Goal: Task Accomplishment & Management: Use online tool/utility

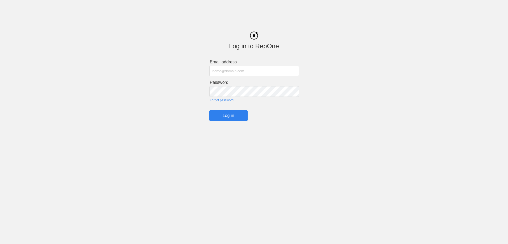
type input "[PERSON_NAME][EMAIL_ADDRESS][DOMAIN_NAME]"
click at [229, 116] on input "Log in" at bounding box center [228, 115] width 38 height 11
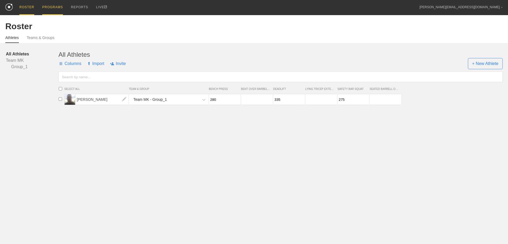
click at [45, 11] on div "PROGRAMS" at bounding box center [52, 7] width 21 height 15
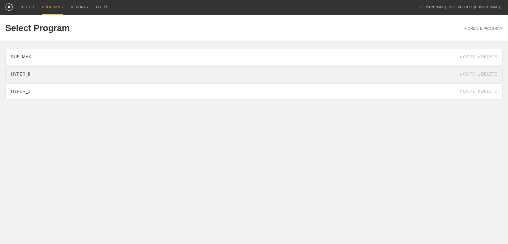
click at [42, 75] on link "HYPER_II" at bounding box center [253, 74] width 497 height 16
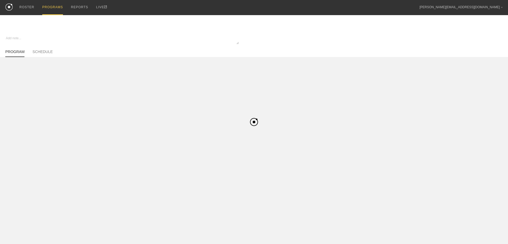
type textarea "x"
type input "HYPER_II"
type textarea "Hypertrophy II - 4 Week Progression (1-0-0, 2-0-0)"
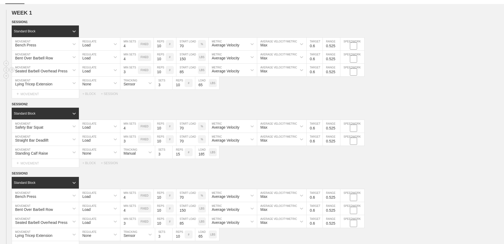
scroll to position [80, 0]
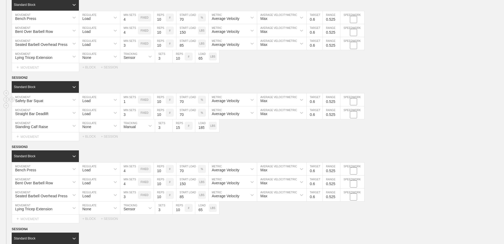
click at [136, 104] on input "1" at bounding box center [129, 100] width 18 height 13
click at [136, 101] on input "2" at bounding box center [129, 100] width 18 height 13
type input "3"
click at [136, 101] on input "3" at bounding box center [129, 100] width 18 height 13
click at [170, 78] on div "SESSION 2" at bounding box center [258, 78] width 492 height 6
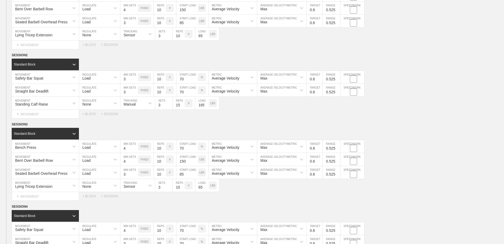
scroll to position [159, 0]
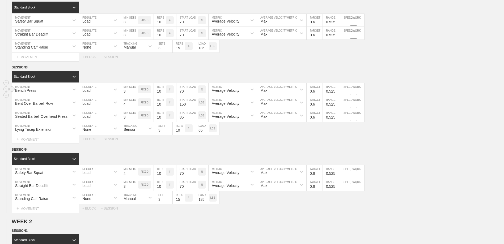
type input "3"
click at [135, 94] on input "3" at bounding box center [129, 89] width 18 height 13
type input "3"
click at [135, 106] on input "3" at bounding box center [129, 102] width 18 height 13
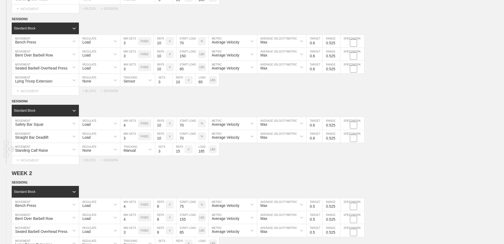
scroll to position [213, 0]
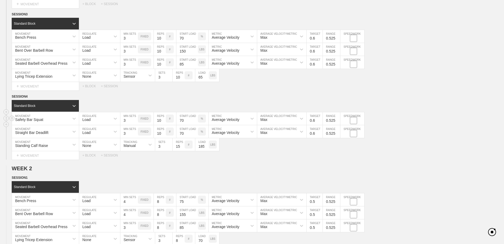
type input "3"
click at [136, 122] on input "3" at bounding box center [129, 118] width 18 height 13
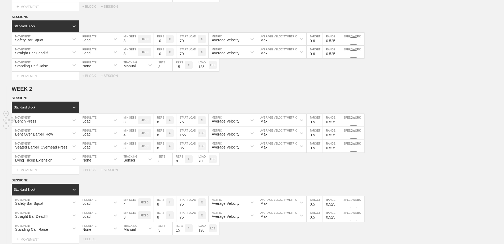
type input "3"
click at [136, 125] on input "3" at bounding box center [129, 120] width 18 height 13
type input "3"
click at [135, 137] on input "3" at bounding box center [129, 133] width 18 height 13
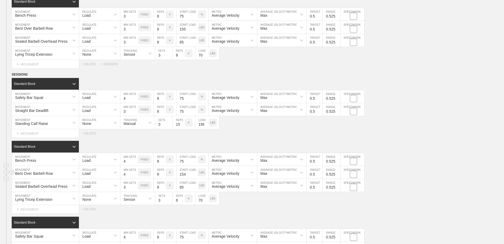
scroll to position [399, 0]
type input "3"
click at [136, 101] on input "3" at bounding box center [129, 96] width 18 height 13
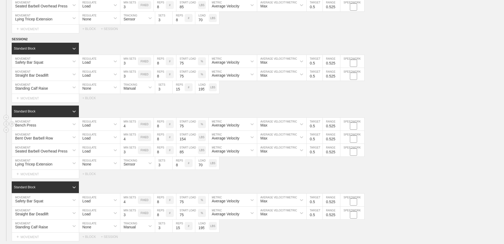
scroll to position [452, 0]
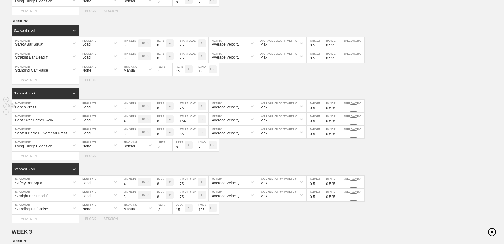
type input "3"
click at [135, 110] on input "3" at bounding box center [129, 106] width 18 height 13
type input "3"
click at [136, 123] on input "3" at bounding box center [129, 119] width 18 height 13
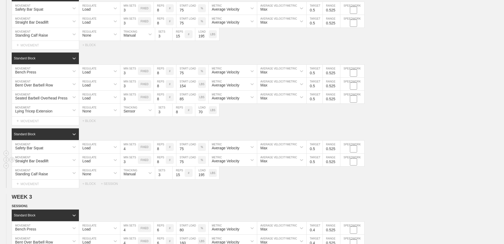
scroll to position [505, 0]
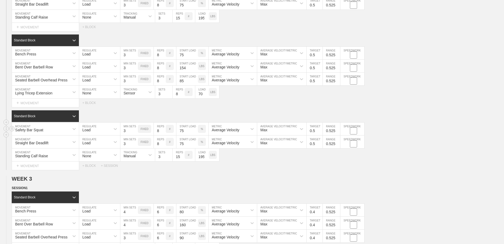
type input "3"
click at [136, 133] on input "3" at bounding box center [129, 129] width 18 height 13
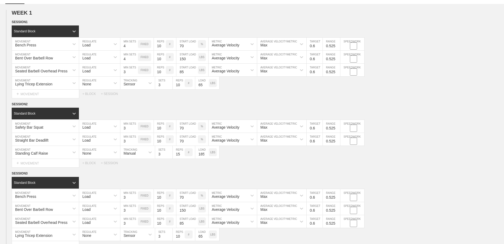
scroll to position [80, 0]
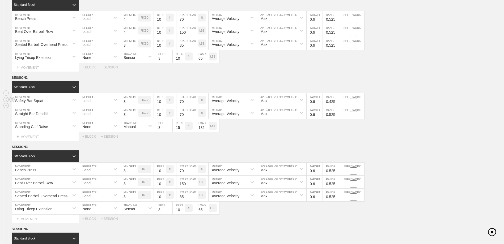
click at [337, 103] on input "0.425" at bounding box center [331, 100] width 17 height 13
click at [337, 103] on input "0.325" at bounding box center [331, 100] width 17 height 13
click at [337, 103] on input "0.225" at bounding box center [331, 100] width 17 height 13
type input "0.125"
click at [337, 103] on input "0.125" at bounding box center [331, 100] width 17 height 13
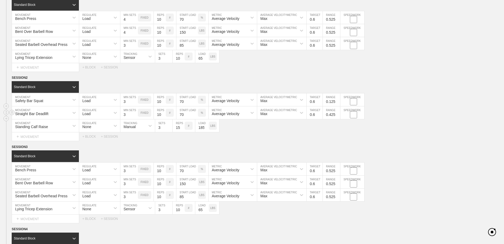
click at [337, 117] on input "0.425" at bounding box center [331, 113] width 17 height 13
click at [338, 116] on input "0.325" at bounding box center [331, 113] width 17 height 13
click at [338, 116] on input "0.225" at bounding box center [331, 113] width 17 height 13
type input "0.125"
click at [338, 116] on input "0.125" at bounding box center [331, 113] width 17 height 13
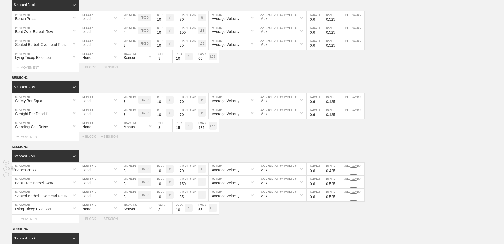
click at [338, 173] on input "0.425" at bounding box center [331, 169] width 17 height 13
click at [338, 173] on input "0.325" at bounding box center [331, 169] width 17 height 13
click at [338, 173] on input "0.225" at bounding box center [331, 169] width 17 height 13
type input "0.125"
click at [338, 173] on input "0.125" at bounding box center [331, 169] width 17 height 13
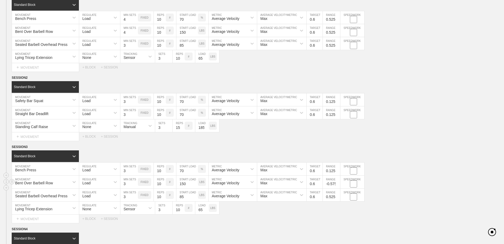
click at [337, 185] on input "-0.575" at bounding box center [331, 182] width 17 height 13
click at [338, 184] on input "-0.475" at bounding box center [331, 182] width 17 height 13
click at [338, 184] on input "-0.375" at bounding box center [331, 182] width 17 height 13
click at [338, 184] on input "-0.275" at bounding box center [331, 182] width 17 height 13
click at [338, 184] on input "-0.175" at bounding box center [331, 182] width 17 height 13
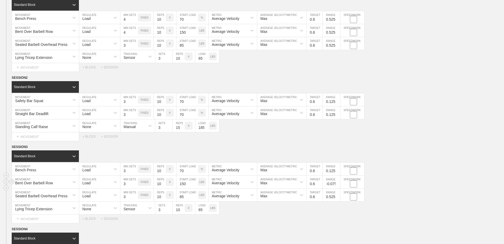
click at [338, 184] on input "-0.075" at bounding box center [331, 182] width 17 height 13
click at [338, 184] on input "0.025" at bounding box center [331, 182] width 17 height 13
click at [338, 184] on input "0.125" at bounding box center [331, 182] width 17 height 13
click at [338, 184] on input "0.225" at bounding box center [331, 182] width 17 height 13
type input "0.125"
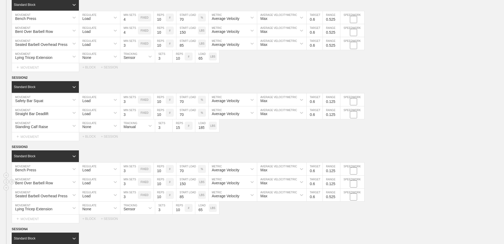
click at [338, 186] on input "0.125" at bounding box center [331, 182] width 17 height 13
click at [337, 198] on input "0.425" at bounding box center [331, 195] width 17 height 13
click at [337, 199] on input "0.325" at bounding box center [331, 195] width 17 height 13
click at [337, 199] on input "0.225" at bounding box center [331, 195] width 17 height 13
type input "0.125"
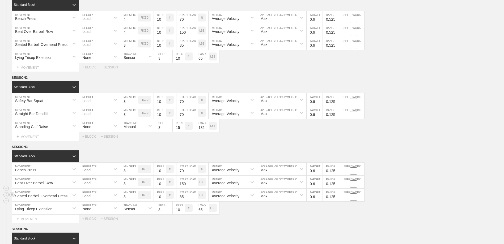
click at [337, 199] on input "0.125" at bounding box center [331, 195] width 17 height 13
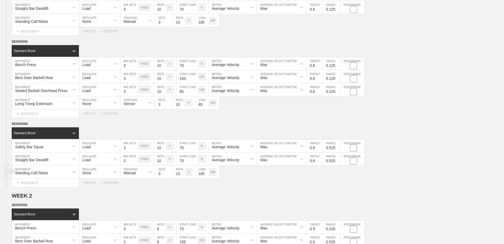
scroll to position [186, 0]
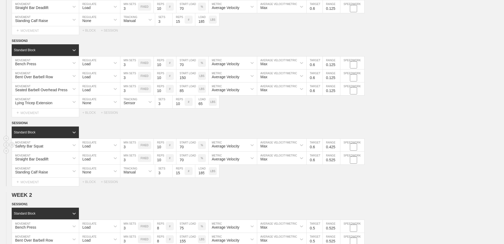
click at [338, 149] on input "0.425" at bounding box center [331, 145] width 17 height 13
click at [337, 150] on input "0.325" at bounding box center [331, 145] width 17 height 13
click at [337, 150] on input "0.225" at bounding box center [331, 145] width 17 height 13
type input "0.125"
click at [337, 150] on input "0.125" at bounding box center [331, 145] width 17 height 13
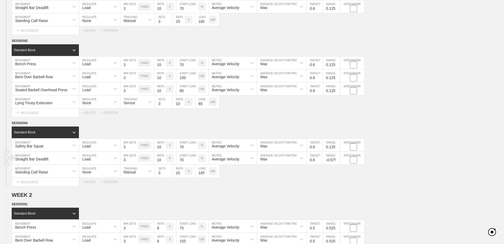
click at [338, 162] on input "-0.575" at bounding box center [331, 158] width 17 height 13
click at [338, 162] on input "-0.675" at bounding box center [331, 158] width 17 height 13
click at [338, 160] on input "-0.575" at bounding box center [331, 158] width 17 height 13
click at [338, 160] on input "-0.475" at bounding box center [331, 158] width 17 height 13
click at [338, 159] on input "-0.375" at bounding box center [331, 158] width 17 height 13
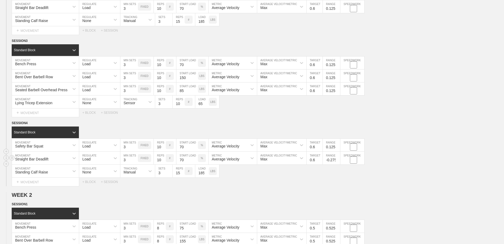
click at [338, 159] on input "-0.275" at bounding box center [331, 158] width 17 height 13
click at [338, 159] on input "-0.175" at bounding box center [331, 158] width 17 height 13
click at [338, 159] on input "-0.075" at bounding box center [331, 158] width 17 height 13
click at [338, 159] on input "0.025" at bounding box center [331, 158] width 17 height 13
type input "0.125"
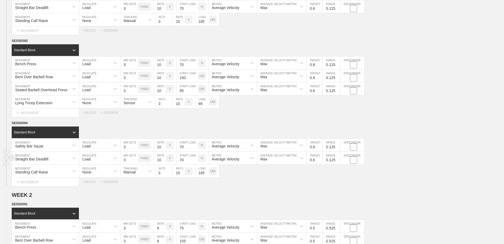
click at [338, 159] on input "0.125" at bounding box center [331, 158] width 17 height 13
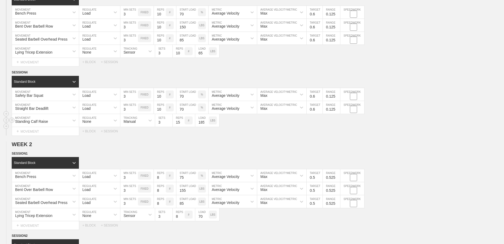
scroll to position [239, 0]
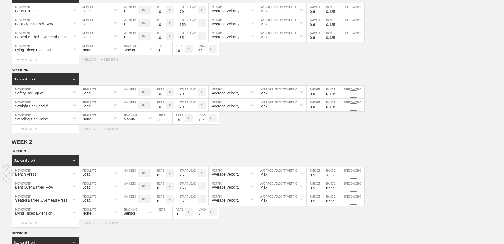
click at [338, 177] on input "-0.575" at bounding box center [331, 173] width 17 height 13
click at [338, 176] on input "-0.475" at bounding box center [331, 173] width 17 height 13
click at [338, 175] on input "-0.375" at bounding box center [331, 173] width 17 height 13
click at [338, 175] on input "-0.275" at bounding box center [331, 173] width 17 height 13
click at [338, 175] on input "-0.175" at bounding box center [331, 173] width 17 height 13
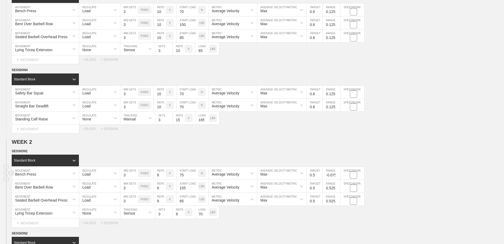
click at [338, 175] on input "-0.075" at bounding box center [331, 173] width 17 height 13
click at [338, 175] on input "0.025" at bounding box center [331, 173] width 17 height 13
type input "0.125"
click at [338, 175] on input "0.125" at bounding box center [331, 173] width 17 height 13
click at [338, 191] on input "-0.575" at bounding box center [331, 186] width 17 height 13
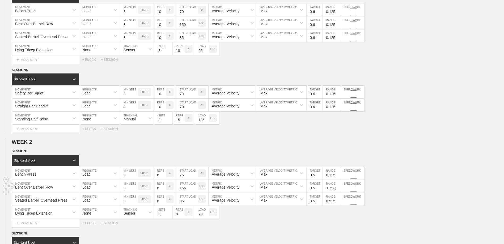
click at [337, 188] on input "-0.475" at bounding box center [331, 186] width 17 height 13
click at [337, 188] on input "-0.375" at bounding box center [331, 186] width 17 height 13
click at [337, 188] on input "-0.275" at bounding box center [331, 186] width 17 height 13
click at [337, 188] on input "-0.175" at bounding box center [331, 186] width 17 height 13
click at [337, 188] on input "-0.075" at bounding box center [331, 186] width 17 height 13
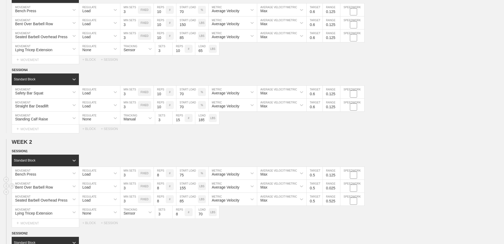
click at [337, 188] on input "0.025" at bounding box center [331, 186] width 17 height 13
type input "0.125"
click at [337, 188] on input "0.125" at bounding box center [331, 186] width 17 height 13
click at [337, 203] on input "-0.675" at bounding box center [331, 199] width 17 height 13
click at [337, 201] on input "-0.575" at bounding box center [331, 199] width 17 height 13
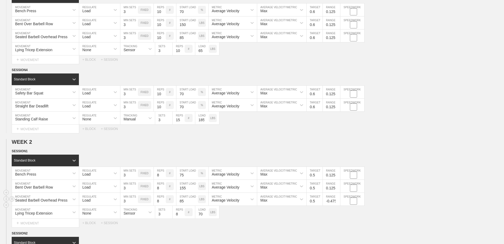
click at [337, 201] on input "-0.475" at bounding box center [331, 199] width 17 height 13
click at [337, 201] on input "-0.375" at bounding box center [331, 199] width 17 height 13
click at [337, 201] on input "-0.275" at bounding box center [331, 199] width 17 height 13
click at [337, 200] on input "-0.175" at bounding box center [331, 199] width 17 height 13
click at [337, 200] on input "-0.075" at bounding box center [331, 199] width 17 height 13
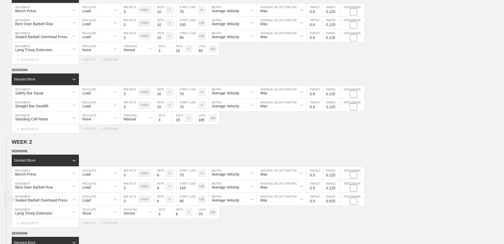
click at [337, 200] on input "0.025" at bounding box center [331, 199] width 17 height 13
type input "0.125"
click at [337, 200] on input "0.125" at bounding box center [331, 199] width 17 height 13
click at [383, 151] on div "SESSION 1" at bounding box center [258, 152] width 492 height 6
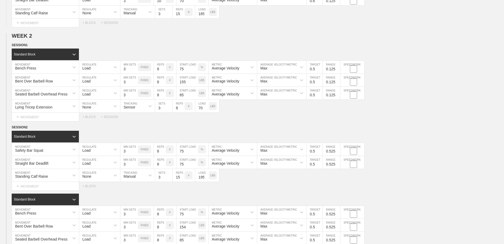
scroll to position [372, 0]
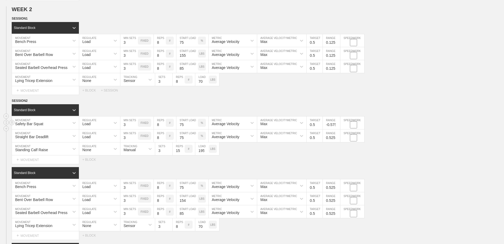
click at [338, 126] on input "-0.575" at bounding box center [331, 123] width 17 height 13
click at [337, 124] on input "-0.475" at bounding box center [331, 123] width 17 height 13
click at [337, 124] on input "-0.375" at bounding box center [331, 123] width 17 height 13
click at [337, 124] on input "-0.275" at bounding box center [331, 123] width 17 height 13
click at [337, 124] on input "-0.175" at bounding box center [331, 123] width 17 height 13
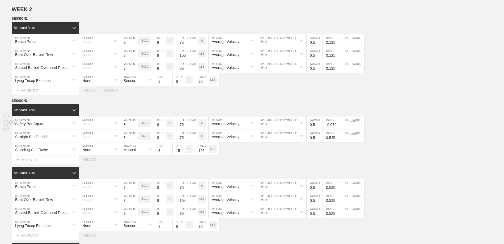
click at [337, 124] on input "-0.075" at bounding box center [331, 123] width 17 height 13
click at [337, 124] on input "0.025" at bounding box center [331, 123] width 17 height 13
type input "0.125"
click at [337, 124] on input "0.125" at bounding box center [331, 123] width 17 height 13
click at [338, 141] on input "-0.575" at bounding box center [331, 136] width 17 height 13
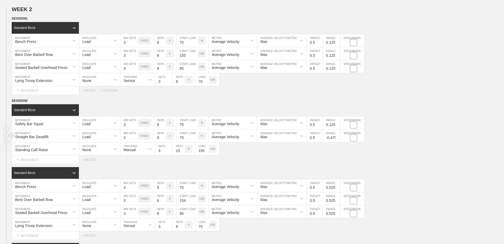
click at [337, 137] on input "-0.475" at bounding box center [331, 136] width 17 height 13
click at [337, 137] on input "-0.375" at bounding box center [331, 136] width 17 height 13
click at [337, 137] on input "-0.275" at bounding box center [331, 136] width 17 height 13
click at [337, 137] on input "-0.175" at bounding box center [331, 136] width 17 height 13
click at [337, 137] on input "-0.075" at bounding box center [331, 136] width 17 height 13
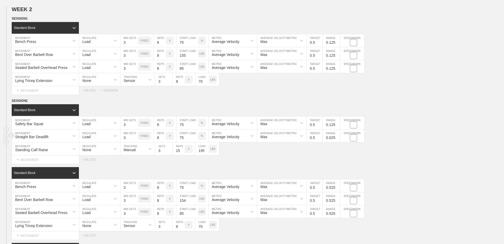
click at [337, 137] on input "0.025" at bounding box center [331, 136] width 17 height 13
type input "0.125"
click at [337, 137] on input "0.125" at bounding box center [331, 136] width 17 height 13
click at [337, 190] on input "-0.575" at bounding box center [331, 186] width 17 height 13
click at [337, 187] on input "-0.475" at bounding box center [331, 186] width 17 height 13
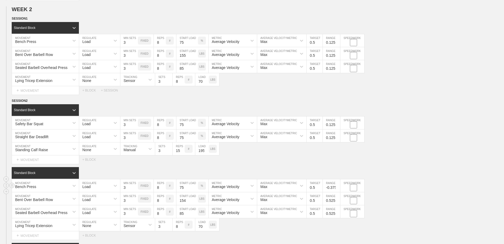
click at [337, 187] on input "-0.375" at bounding box center [331, 186] width 17 height 13
click at [337, 187] on input "-0.275" at bounding box center [331, 186] width 17 height 13
click at [337, 187] on input "-0.175" at bounding box center [331, 186] width 17 height 13
click at [337, 187] on input "-0.075" at bounding box center [331, 186] width 17 height 13
click at [337, 187] on input "0.025" at bounding box center [331, 186] width 17 height 13
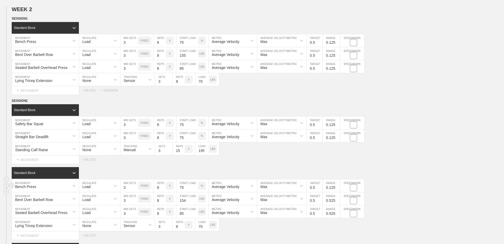
type input "0.125"
click at [337, 187] on input "0.125" at bounding box center [331, 186] width 17 height 13
click at [337, 202] on input "-0.775" at bounding box center [331, 199] width 17 height 13
click at [337, 201] on input "-0.675" at bounding box center [331, 199] width 17 height 13
click at [337, 201] on input "-0.575" at bounding box center [331, 199] width 17 height 13
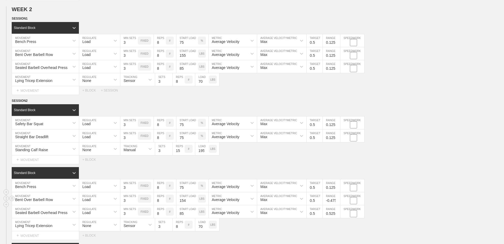
click at [337, 200] on input "-0.475" at bounding box center [331, 199] width 17 height 13
click at [337, 200] on input "-0.375" at bounding box center [331, 199] width 17 height 13
click at [337, 200] on input "-0.275" at bounding box center [331, 199] width 17 height 13
click at [337, 200] on input "-0.175" at bounding box center [331, 199] width 17 height 13
click at [337, 200] on input "-0.075" at bounding box center [331, 199] width 17 height 13
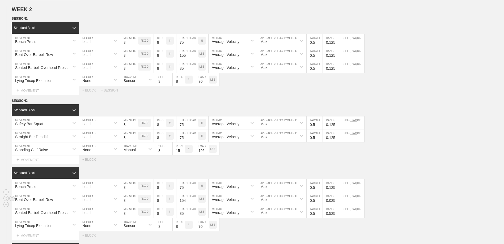
click at [337, 200] on input "0.025" at bounding box center [331, 199] width 17 height 13
type input "0.125"
click at [337, 200] on input "0.125" at bounding box center [331, 199] width 17 height 13
click at [337, 215] on input "0.425" at bounding box center [331, 212] width 17 height 13
click at [337, 215] on input "0.325" at bounding box center [331, 212] width 17 height 13
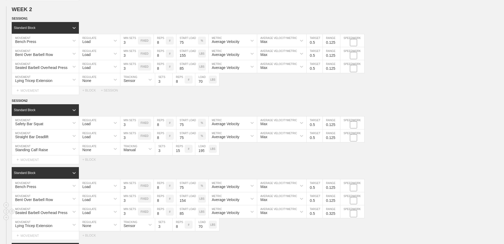
click at [337, 215] on input "0.225" at bounding box center [331, 212] width 17 height 13
type input "0.125"
click at [337, 215] on input "0.125" at bounding box center [331, 212] width 17 height 13
click at [377, 201] on div "Bent Over Barbell Row MOVEMENT Load REGULATE 3 MIN SETS FIXED 8 REPS # 154 STAR…" at bounding box center [252, 199] width 504 height 13
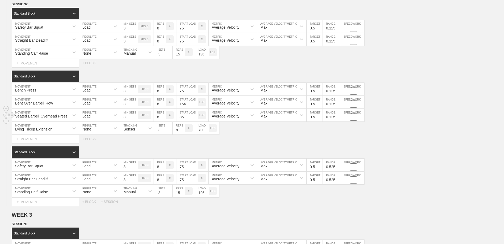
scroll to position [478, 0]
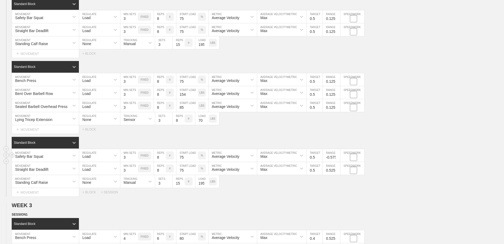
click at [337, 159] on input "-0.575" at bounding box center [331, 155] width 17 height 13
click at [338, 156] on input "-0.475" at bounding box center [331, 155] width 17 height 13
click at [338, 157] on input "-0.375" at bounding box center [331, 155] width 17 height 13
click at [338, 157] on input "-0.275" at bounding box center [331, 155] width 17 height 13
click at [338, 157] on input "-0.175" at bounding box center [331, 155] width 17 height 13
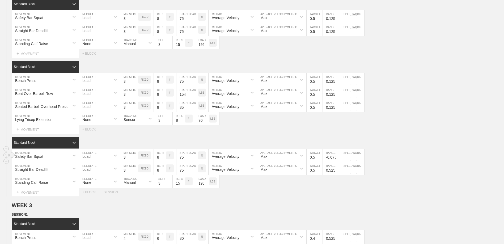
click at [338, 157] on input "-0.075" at bounding box center [331, 155] width 17 height 13
click at [338, 157] on input "0.025" at bounding box center [331, 155] width 17 height 13
type input "0.125"
click at [338, 157] on input "0.125" at bounding box center [331, 155] width 17 height 13
click at [337, 170] on input "1.725" at bounding box center [331, 168] width 17 height 13
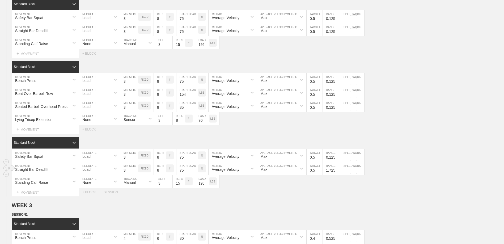
click at [338, 172] on input "1.625" at bounding box center [331, 168] width 17 height 13
click at [338, 172] on input "1.525" at bounding box center [331, 168] width 17 height 13
click at [338, 172] on input "1.425" at bounding box center [331, 168] width 17 height 13
click at [338, 172] on input "1.325" at bounding box center [331, 168] width 17 height 13
click at [338, 171] on input "1.425" at bounding box center [331, 168] width 17 height 13
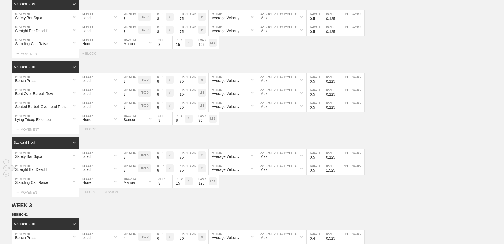
click at [337, 171] on input "1.525" at bounding box center [331, 168] width 17 height 13
click at [337, 171] on input "1.625" at bounding box center [331, 168] width 17 height 13
click at [337, 171] on input "1.925" at bounding box center [331, 168] width 17 height 13
click at [337, 171] on input "2.025" at bounding box center [331, 168] width 17 height 13
click at [337, 171] on input "2.125" at bounding box center [331, 168] width 17 height 13
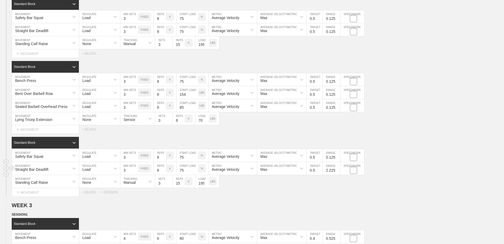
click at [337, 173] on input "2.225" at bounding box center [331, 168] width 17 height 13
click at [337, 173] on input "2.125" at bounding box center [331, 168] width 17 height 13
click at [337, 173] on input "2.025" at bounding box center [331, 168] width 17 height 13
click at [337, 173] on input "1.925" at bounding box center [331, 168] width 17 height 13
click at [337, 172] on input "1.825" at bounding box center [331, 168] width 17 height 13
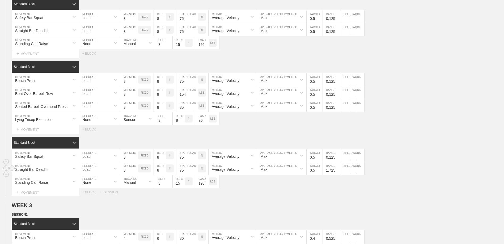
click at [337, 172] on input "1.725" at bounding box center [331, 168] width 17 height 13
click at [337, 172] on input "1.625" at bounding box center [331, 168] width 17 height 13
click at [337, 172] on input "1.525" at bounding box center [331, 168] width 17 height 13
click at [337, 172] on input "1.425" at bounding box center [331, 168] width 17 height 13
click at [337, 172] on input "1.325" at bounding box center [331, 168] width 17 height 13
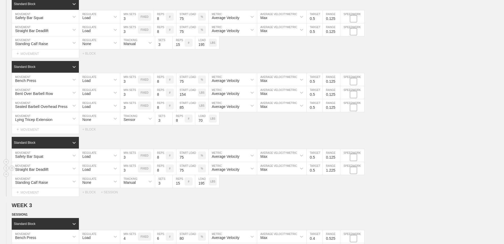
click at [337, 172] on input "1.225" at bounding box center [331, 168] width 17 height 13
click at [337, 172] on input "1.125" at bounding box center [331, 168] width 17 height 13
click at [337, 172] on input "1.025" at bounding box center [331, 168] width 17 height 13
click at [337, 172] on input "0.925" at bounding box center [331, 168] width 17 height 13
click at [337, 172] on input "0.825" at bounding box center [331, 168] width 17 height 13
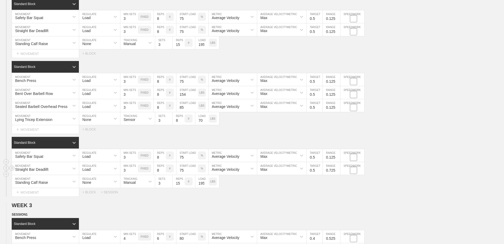
click at [337, 172] on input "0.725" at bounding box center [331, 168] width 17 height 13
click at [337, 172] on input "0.625" at bounding box center [331, 168] width 17 height 13
click at [337, 172] on input "0.525" at bounding box center [331, 168] width 17 height 13
click at [337, 172] on input "0.425" at bounding box center [331, 168] width 17 height 13
click at [337, 172] on input "0.325" at bounding box center [331, 168] width 17 height 13
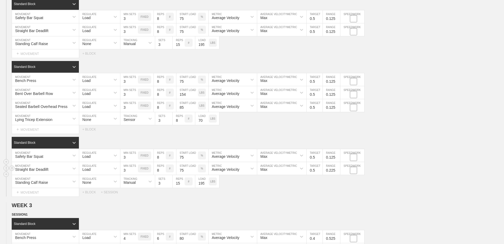
click at [337, 172] on input "0.225" at bounding box center [331, 168] width 17 height 13
type input "0.125"
click at [337, 172] on input "0.125" at bounding box center [331, 168] width 17 height 13
click at [361, 186] on div "Standing Calf Raise MOVEMENT None REGULATE Manual TRACKING 3 SETS 15 REPS # 195…" at bounding box center [252, 181] width 504 height 13
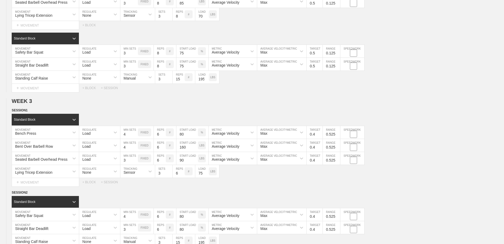
scroll to position [585, 0]
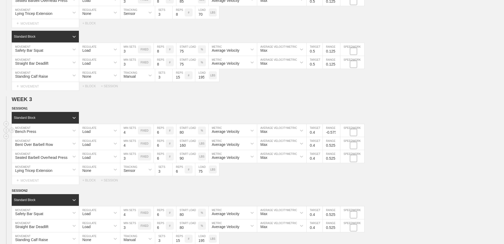
click at [337, 135] on input "-0.575" at bounding box center [331, 130] width 17 height 13
click at [337, 132] on input "-0.475" at bounding box center [331, 130] width 17 height 13
click at [337, 132] on input "-0.375" at bounding box center [331, 130] width 17 height 13
click at [337, 132] on input "-0.275" at bounding box center [331, 130] width 17 height 13
click at [337, 132] on input "-0.175" at bounding box center [331, 130] width 17 height 13
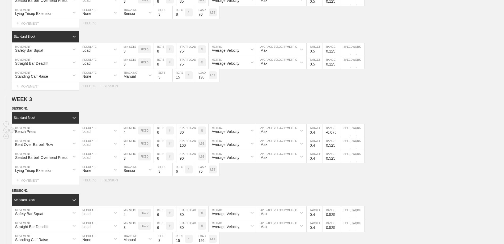
click at [337, 132] on input "-0.075" at bounding box center [331, 130] width 17 height 13
click at [337, 132] on input "0.025" at bounding box center [331, 130] width 17 height 13
type input "0.125"
click at [337, 132] on input "0.125" at bounding box center [331, 130] width 17 height 13
click at [337, 147] on input "-0.575" at bounding box center [331, 143] width 17 height 13
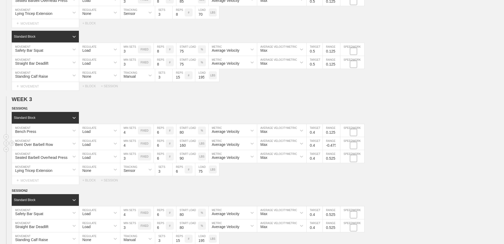
click at [338, 146] on input "-0.475" at bounding box center [331, 143] width 17 height 13
click at [338, 146] on input "-0.375" at bounding box center [331, 143] width 17 height 13
click at [338, 146] on input "-0.275" at bounding box center [331, 143] width 17 height 13
click at [338, 146] on input "-0.175" at bounding box center [331, 143] width 17 height 13
click at [338, 146] on input "-0.075" at bounding box center [331, 143] width 17 height 13
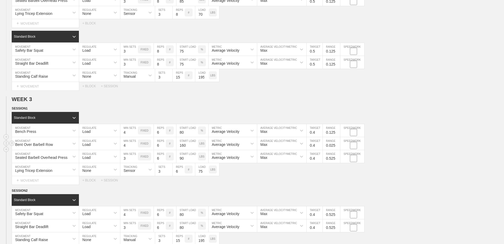
click at [338, 146] on input "0.025" at bounding box center [331, 143] width 17 height 13
type input "0.125"
click at [338, 146] on input "0.125" at bounding box center [331, 143] width 17 height 13
click at [337, 161] on input "0.425" at bounding box center [331, 156] width 17 height 13
click at [338, 161] on input "0.325" at bounding box center [331, 156] width 17 height 13
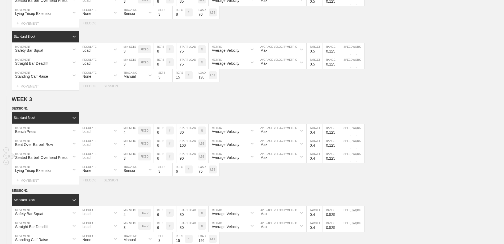
click at [338, 161] on input "0.225" at bounding box center [331, 156] width 17 height 13
type input "0.125"
click at [338, 161] on input "0.125" at bounding box center [331, 156] width 17 height 13
click at [338, 185] on div "Select... MOVEMENT + MOVEMENT + BLOCK + SESSION" at bounding box center [252, 180] width 504 height 9
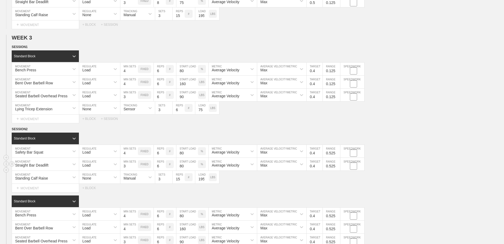
scroll to position [664, 0]
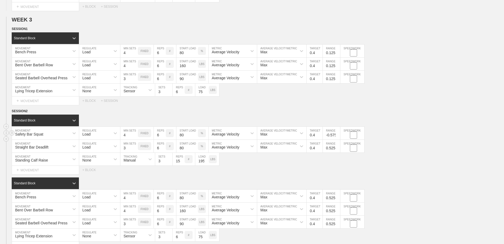
click at [337, 138] on input "-0.575" at bounding box center [331, 133] width 17 height 13
click at [337, 135] on input "-0.475" at bounding box center [331, 133] width 17 height 13
click at [337, 135] on input "-0.375" at bounding box center [331, 133] width 17 height 13
click at [337, 135] on input "-0.275" at bounding box center [331, 133] width 17 height 13
click at [337, 135] on input "-0.175" at bounding box center [331, 133] width 17 height 13
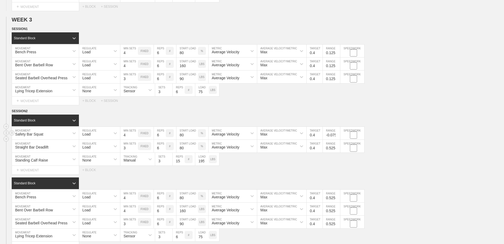
click at [337, 135] on input "-0.075" at bounding box center [331, 133] width 17 height 13
click at [337, 135] on input "0.025" at bounding box center [331, 133] width 17 height 13
type input "0.125"
click at [337, 135] on input "0.125" at bounding box center [331, 133] width 17 height 13
click at [337, 151] on input "0.425" at bounding box center [331, 146] width 17 height 13
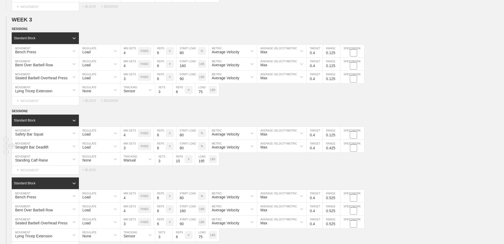
click at [337, 151] on input "0.325" at bounding box center [331, 146] width 17 height 13
click at [338, 151] on input "0.225" at bounding box center [331, 146] width 17 height 13
type input "0.125"
click at [338, 151] on input "0.125" at bounding box center [331, 146] width 17 height 13
click at [337, 201] on input "0.425" at bounding box center [331, 196] width 17 height 13
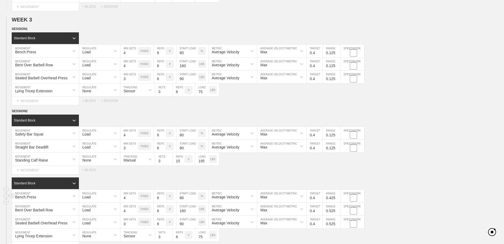
click at [337, 201] on input "0.325" at bounding box center [331, 196] width 17 height 13
click at [337, 201] on input "0.225" at bounding box center [331, 196] width 17 height 13
type input "0.125"
click at [337, 201] on input "0.125" at bounding box center [331, 196] width 17 height 13
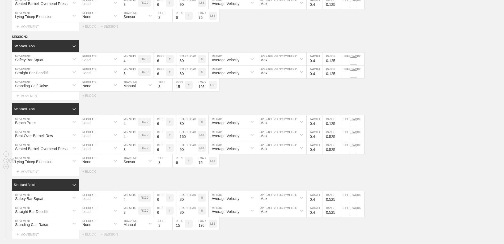
scroll to position [744, 0]
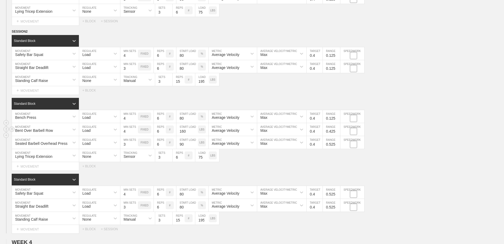
click at [337, 134] on input "0.425" at bounding box center [331, 129] width 17 height 13
click at [337, 134] on input "0.325" at bounding box center [331, 129] width 17 height 13
click at [337, 134] on input "0.225" at bounding box center [331, 129] width 17 height 13
type input "0.125"
click at [337, 134] on input "0.125" at bounding box center [331, 129] width 17 height 13
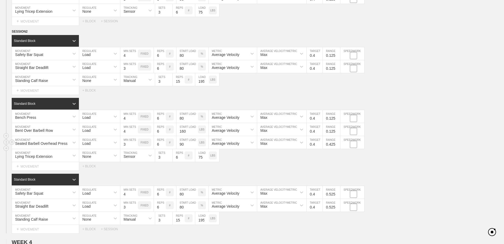
click at [337, 147] on input "0.425" at bounding box center [331, 142] width 17 height 13
click at [337, 147] on input "-0.575" at bounding box center [331, 142] width 17 height 13
click at [337, 147] on input "-0.675" at bounding box center [331, 142] width 17 height 13
click at [338, 143] on input "-0.575" at bounding box center [331, 142] width 17 height 13
click at [337, 145] on input "-0.475" at bounding box center [331, 142] width 17 height 13
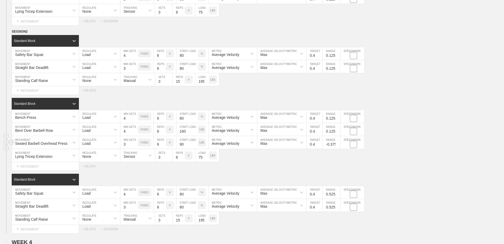
click at [337, 145] on input "-0.375" at bounding box center [331, 142] width 17 height 13
click at [337, 145] on input "-0.275" at bounding box center [331, 142] width 17 height 13
click at [337, 145] on input "-0.175" at bounding box center [331, 142] width 17 height 13
click at [337, 145] on input "-0.075" at bounding box center [331, 142] width 17 height 13
click at [337, 145] on input "0.025" at bounding box center [331, 142] width 17 height 13
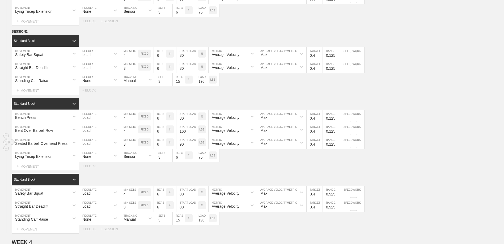
type input "0.125"
click at [337, 145] on input "0.125" at bounding box center [331, 142] width 17 height 13
click at [366, 159] on div "Lying Tricep Extension MOVEMENT None REGULATE Sensor TRACKING 3 SETS 6 REPS # 7…" at bounding box center [252, 155] width 504 height 13
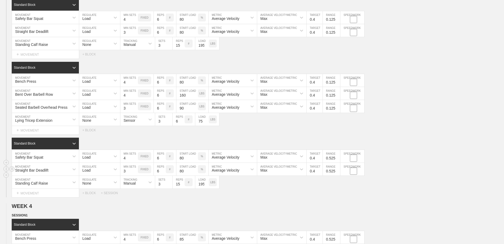
scroll to position [797, 0]
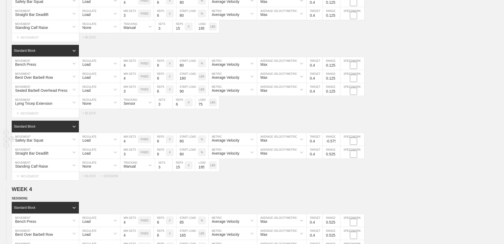
click at [337, 143] on input "-0.575" at bounding box center [331, 139] width 17 height 13
click at [337, 141] on input "-0.475" at bounding box center [331, 139] width 17 height 13
click at [337, 141] on input "-0.375" at bounding box center [331, 139] width 17 height 13
click at [337, 141] on input "-0.275" at bounding box center [331, 139] width 17 height 13
click at [337, 141] on input "-0.175" at bounding box center [331, 139] width 17 height 13
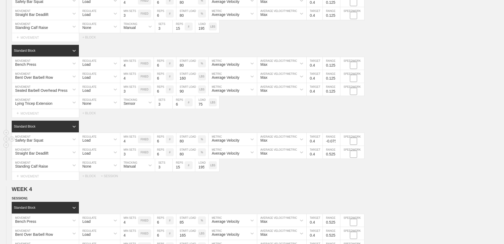
click at [337, 141] on input "-0.075" at bounding box center [331, 139] width 17 height 13
click at [337, 141] on input "0.025" at bounding box center [331, 139] width 17 height 13
type input "0.125"
click at [337, 141] on input "0.125" at bounding box center [331, 139] width 17 height 13
click at [338, 156] on input "-0.675" at bounding box center [331, 152] width 17 height 13
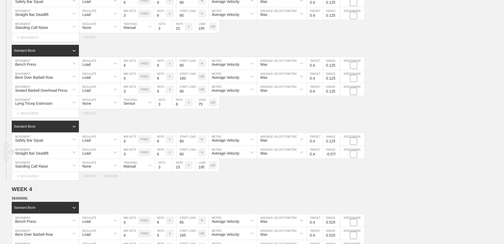
click at [337, 154] on input "-0.575" at bounding box center [331, 152] width 17 height 13
click at [337, 154] on input "-0.475" at bounding box center [331, 152] width 17 height 13
click at [337, 154] on input "-0.375" at bounding box center [331, 152] width 17 height 13
click at [337, 154] on input "-0.275" at bounding box center [331, 152] width 17 height 13
click at [337, 154] on input "-0.175" at bounding box center [331, 152] width 17 height 13
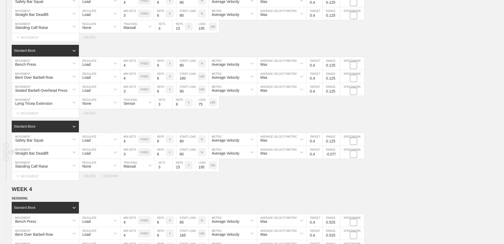
click at [337, 154] on input "-0.075" at bounding box center [331, 152] width 17 height 13
click at [337, 154] on input "0.025" at bounding box center [331, 152] width 17 height 13
type input "0.125"
click at [337, 154] on input "0.125" at bounding box center [331, 152] width 17 height 13
drag, startPoint x: 338, startPoint y: 183, endPoint x: 337, endPoint y: 175, distance: 7.6
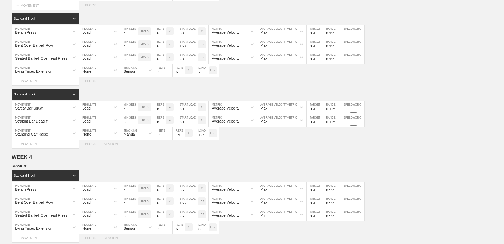
scroll to position [824, 0]
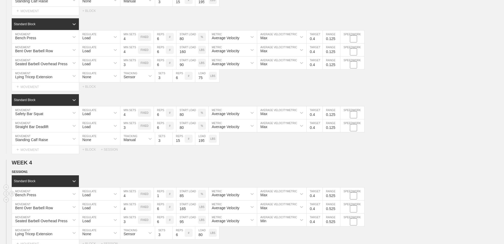
click at [164, 199] on input "1" at bounding box center [160, 194] width 12 height 13
click at [164, 197] on input "2" at bounding box center [160, 194] width 12 height 13
click at [164, 197] on input "3" at bounding box center [160, 194] width 12 height 13
type input "4"
click at [164, 197] on input "4" at bounding box center [160, 194] width 12 height 13
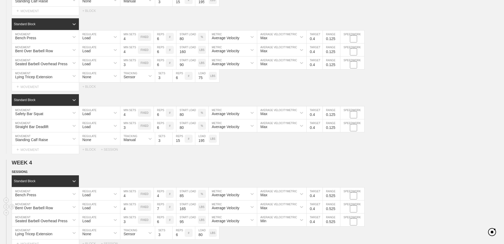
click at [163, 210] on input "7" at bounding box center [160, 207] width 12 height 13
click at [163, 211] on input "6" at bounding box center [160, 207] width 12 height 13
click at [163, 211] on input "5" at bounding box center [160, 207] width 12 height 13
click at [163, 211] on input "4" at bounding box center [160, 207] width 12 height 13
click at [163, 211] on input "3" at bounding box center [160, 207] width 12 height 13
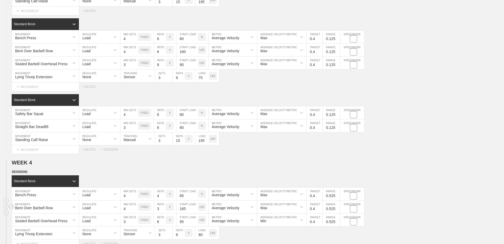
click at [164, 208] on input "3" at bounding box center [160, 207] width 12 height 13
type input "4"
click at [163, 209] on input "4" at bounding box center [160, 207] width 12 height 13
click at [164, 225] on input "1" at bounding box center [160, 220] width 12 height 13
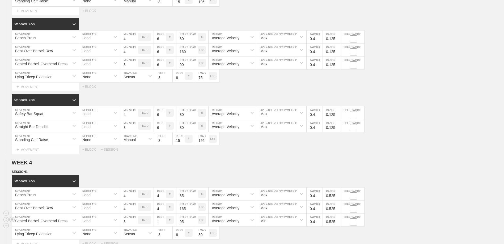
click at [164, 222] on input "2" at bounding box center [160, 220] width 12 height 13
click at [164, 222] on input "3" at bounding box center [160, 220] width 12 height 13
type input "4"
click at [164, 222] on input "4" at bounding box center [160, 220] width 12 height 13
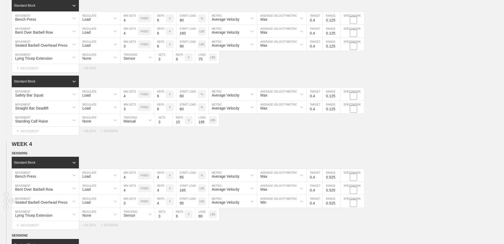
scroll to position [850, 0]
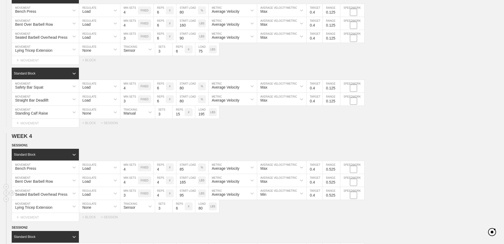
click at [413, 192] on div "Seated Barbell Overhead Press MOVEMENT Load REGULATE 3 MIN SETS FIXED 4 REPS # …" at bounding box center [252, 193] width 504 height 13
click at [338, 173] on input "-0.575" at bounding box center [331, 167] width 17 height 13
click at [337, 170] on input "-0.475" at bounding box center [331, 167] width 17 height 13
click at [337, 170] on input "-0.375" at bounding box center [331, 167] width 17 height 13
click at [337, 170] on input "-0.275" at bounding box center [331, 167] width 17 height 13
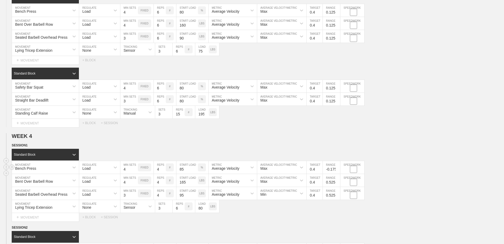
click at [337, 170] on input "-0.175" at bounding box center [331, 167] width 17 height 13
click at [338, 169] on input "-0.075" at bounding box center [331, 167] width 17 height 13
click at [338, 169] on input "0.025" at bounding box center [331, 167] width 17 height 13
type input "0.125"
click at [338, 169] on input "0.125" at bounding box center [331, 167] width 17 height 13
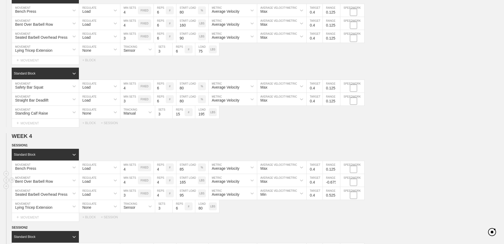
click at [337, 185] on input "-0.675" at bounding box center [331, 180] width 17 height 13
click at [338, 183] on input "-0.575" at bounding box center [331, 180] width 17 height 13
click at [338, 183] on input "-0.475" at bounding box center [331, 180] width 17 height 13
click at [338, 183] on input "-0.375" at bounding box center [331, 180] width 17 height 13
click at [338, 183] on input "-0.275" at bounding box center [331, 180] width 17 height 13
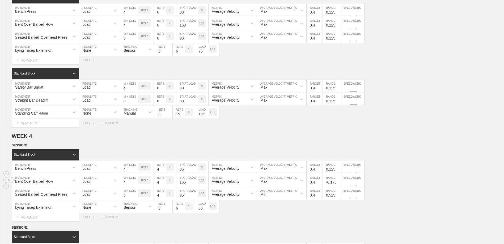
click at [338, 183] on input "-0.175" at bounding box center [331, 180] width 17 height 13
click at [338, 183] on input "-0.075" at bounding box center [331, 180] width 17 height 13
click at [338, 183] on input "0.025" at bounding box center [331, 180] width 17 height 13
type input "0.125"
click at [338, 183] on input "0.125" at bounding box center [331, 180] width 17 height 13
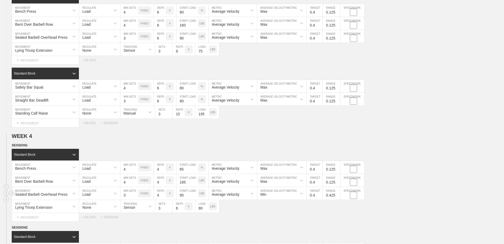
click at [338, 198] on input "0.425" at bounding box center [331, 193] width 17 height 13
click at [338, 198] on input "0.325" at bounding box center [331, 193] width 17 height 13
click at [338, 198] on input "0.225" at bounding box center [331, 193] width 17 height 13
type input "0.125"
click at [338, 198] on input "0.125" at bounding box center [331, 193] width 17 height 13
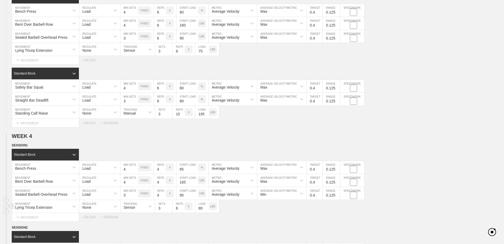
click at [337, 213] on div "Lying Tricep Extension MOVEMENT None REGULATE Sensor TRACKING 3 SETS 6 REPS # 8…" at bounding box center [252, 206] width 504 height 13
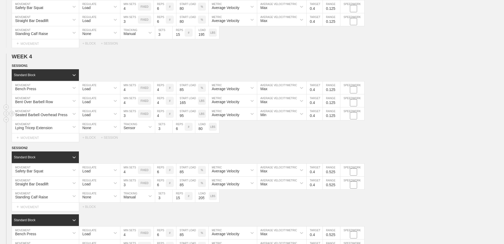
scroll to position [957, 0]
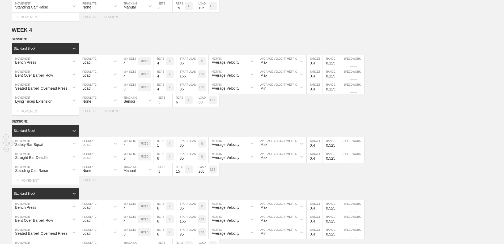
click at [163, 148] on input "1" at bounding box center [160, 143] width 12 height 13
click at [163, 146] on input "2" at bounding box center [160, 143] width 12 height 13
click at [164, 146] on input "3" at bounding box center [160, 143] width 12 height 13
type input "4"
click at [164, 146] on input "4" at bounding box center [160, 143] width 12 height 13
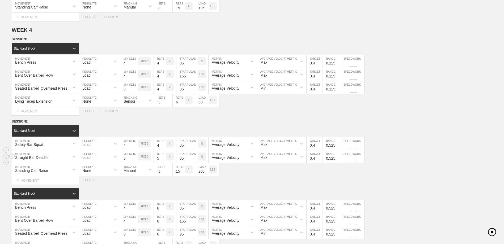
click at [163, 162] on input "5" at bounding box center [160, 156] width 12 height 13
click at [163, 162] on input "4" at bounding box center [160, 156] width 12 height 13
click at [163, 161] on input "3" at bounding box center [160, 156] width 12 height 13
type input "4"
click at [163, 158] on input "4" at bounding box center [160, 156] width 12 height 13
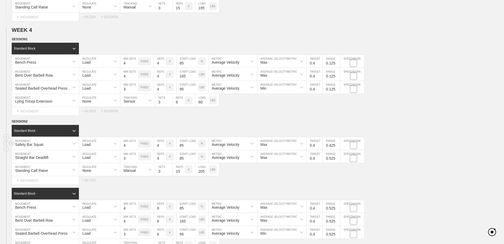
click at [337, 149] on input "0.425" at bounding box center [331, 143] width 17 height 13
click at [337, 149] on input "0.325" at bounding box center [331, 143] width 17 height 13
click at [337, 149] on input "0.225" at bounding box center [331, 143] width 17 height 13
type input "0.125"
click at [337, 149] on input "0.125" at bounding box center [331, 143] width 17 height 13
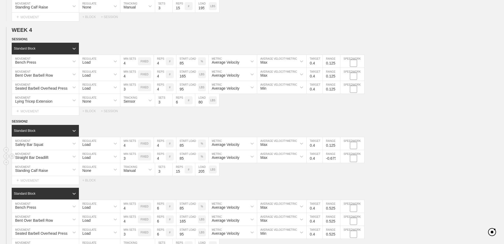
click at [337, 161] on input "-0.675" at bounding box center [331, 156] width 17 height 13
click at [337, 158] on input "-0.575" at bounding box center [331, 156] width 17 height 13
click at [338, 159] on input "-0.475" at bounding box center [331, 156] width 17 height 13
click at [338, 159] on input "-0.375" at bounding box center [331, 156] width 17 height 13
click at [338, 159] on input "-0.275" at bounding box center [331, 156] width 17 height 13
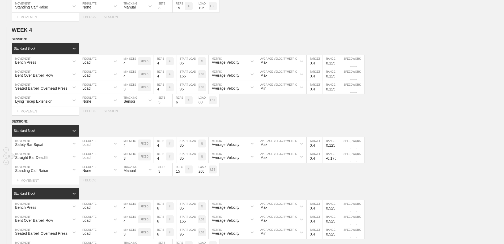
click at [338, 159] on input "-0.175" at bounding box center [331, 156] width 17 height 13
click at [338, 159] on input "-0.075" at bounding box center [331, 156] width 17 height 13
click at [338, 159] on input "0.025" at bounding box center [331, 156] width 17 height 13
type input "0.125"
click at [338, 159] on input "0.125" at bounding box center [331, 156] width 17 height 13
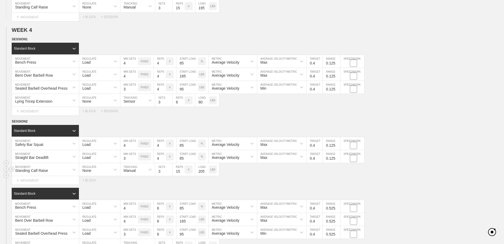
click at [337, 174] on div "Standing Calf Raise MOVEMENT None REGULATE Manual TRACKING 3 SETS 15 REPS # 205…" at bounding box center [252, 169] width 504 height 13
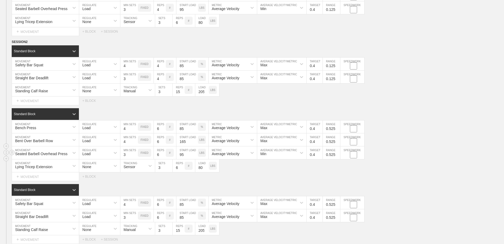
scroll to position [1063, 0]
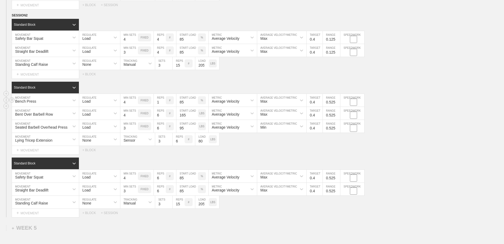
click at [164, 105] on input "1" at bounding box center [160, 100] width 12 height 13
click at [164, 102] on input "2" at bounding box center [160, 100] width 12 height 13
click at [164, 103] on input "3" at bounding box center [160, 100] width 12 height 13
type input "4"
click at [164, 103] on input "4" at bounding box center [160, 100] width 12 height 13
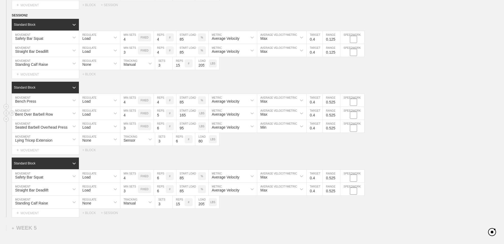
click at [163, 119] on input "5" at bounding box center [160, 113] width 12 height 13
type input "1"
click at [163, 117] on input "1" at bounding box center [160, 113] width 12 height 13
click at [163, 131] on input "1" at bounding box center [160, 126] width 12 height 13
click at [163, 128] on input "2" at bounding box center [160, 126] width 12 height 13
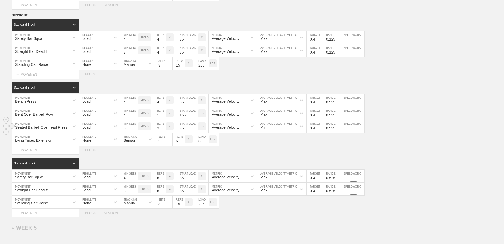
click at [163, 128] on input "3" at bounding box center [160, 126] width 12 height 13
type input "4"
click at [163, 128] on input "4" at bounding box center [160, 126] width 12 height 13
click at [163, 180] on input "1" at bounding box center [160, 176] width 12 height 13
click at [163, 176] on input "1" at bounding box center [160, 176] width 12 height 13
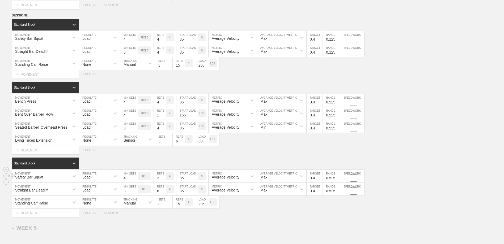
click at [163, 179] on input "2" at bounding box center [160, 176] width 12 height 13
click at [163, 178] on input "3" at bounding box center [160, 176] width 12 height 13
type input "4"
click at [163, 178] on input "4" at bounding box center [160, 176] width 12 height 13
click at [164, 194] on input "1" at bounding box center [160, 189] width 12 height 13
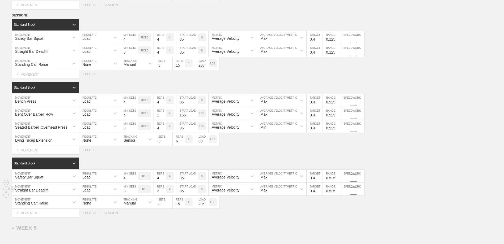
click at [163, 192] on input "2" at bounding box center [160, 189] width 12 height 13
click at [163, 192] on input "3" at bounding box center [160, 189] width 12 height 13
type input "4"
click at [163, 192] on input "4" at bounding box center [160, 189] width 12 height 13
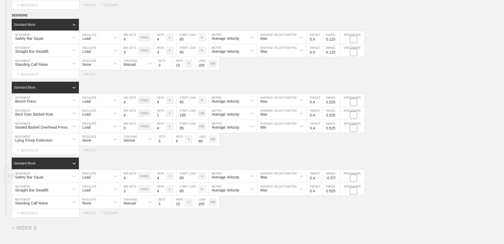
click at [337, 181] on input "-0.575" at bounding box center [331, 176] width 17 height 13
click at [337, 178] on input "-0.475" at bounding box center [331, 176] width 17 height 13
click at [337, 179] on input "-0.375" at bounding box center [331, 176] width 17 height 13
click at [337, 179] on input "-0.275" at bounding box center [331, 176] width 17 height 13
click at [337, 179] on input "-0.175" at bounding box center [331, 176] width 17 height 13
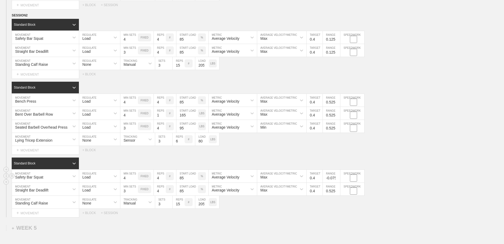
click at [337, 179] on input "-0.075" at bounding box center [331, 176] width 17 height 13
click at [337, 179] on input "0.025" at bounding box center [331, 176] width 17 height 13
type input "0.125"
click at [337, 179] on input "0.125" at bounding box center [331, 176] width 17 height 13
click at [337, 194] on input "0.425" at bounding box center [331, 189] width 17 height 13
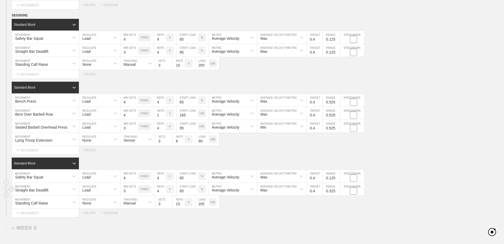
click at [337, 194] on input "0.325" at bounding box center [331, 189] width 17 height 13
click at [337, 194] on input "0.225" at bounding box center [331, 189] width 17 height 13
click at [337, 194] on input "0.125" at bounding box center [331, 189] width 17 height 13
click at [337, 193] on input "0.025" at bounding box center [331, 189] width 17 height 13
type input "0.125"
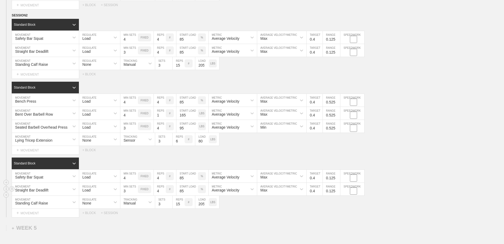
click at [337, 191] on input "0.125" at bounding box center [331, 189] width 17 height 13
click at [338, 131] on input "0.425" at bounding box center [331, 126] width 17 height 13
click at [338, 131] on input "0.325" at bounding box center [331, 126] width 17 height 13
click at [338, 131] on input "0.225" at bounding box center [331, 126] width 17 height 13
type input "0.125"
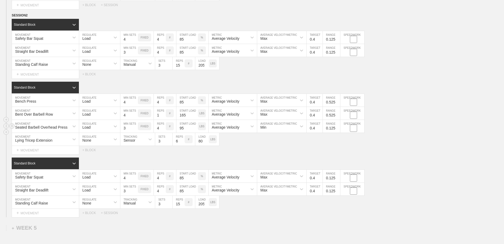
click at [338, 131] on input "0.125" at bounding box center [331, 126] width 17 height 13
click at [337, 119] on input "0.425" at bounding box center [331, 113] width 17 height 13
click at [337, 119] on input "0.325" at bounding box center [331, 113] width 17 height 13
click at [337, 119] on input "0.225" at bounding box center [331, 113] width 17 height 13
type input "0.125"
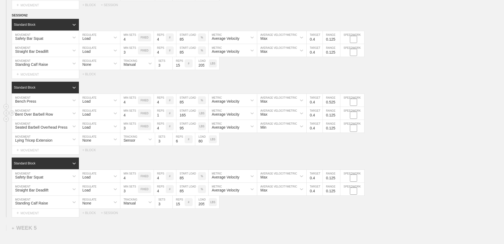
click at [337, 119] on input "0.125" at bounding box center [331, 113] width 17 height 13
click at [338, 105] on input "0.425" at bounding box center [331, 100] width 17 height 13
click at [338, 105] on input "0.325" at bounding box center [331, 100] width 17 height 13
click at [338, 105] on input "0.225" at bounding box center [331, 100] width 17 height 13
type input "0.125"
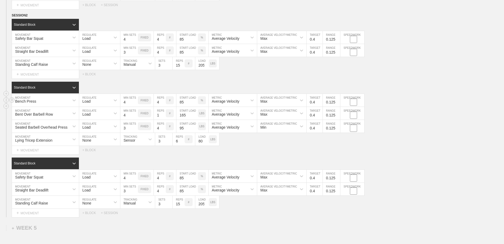
click at [338, 105] on input "0.125" at bounding box center [331, 100] width 17 height 13
click at [378, 101] on div "Bench Press MOVEMENT Load REGULATE 4 MIN SETS FIXED 4 REPS # 85 START LOAD % Av…" at bounding box center [252, 100] width 504 height 13
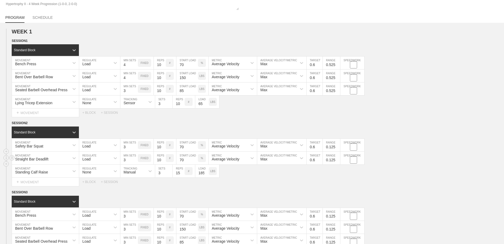
scroll to position [53, 0]
